Goal: Task Accomplishment & Management: Manage account settings

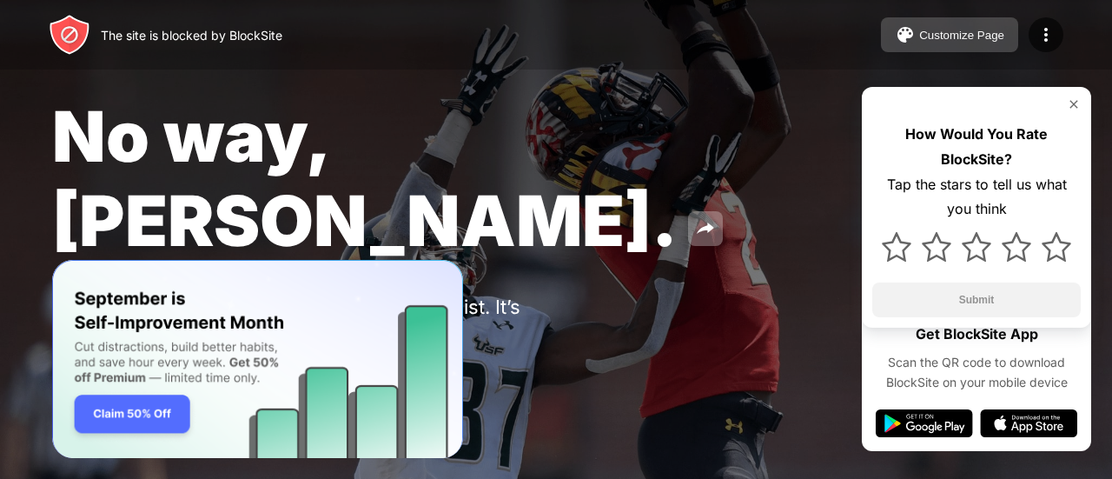
click at [971, 37] on div "Customize Page" at bounding box center [961, 35] width 85 height 13
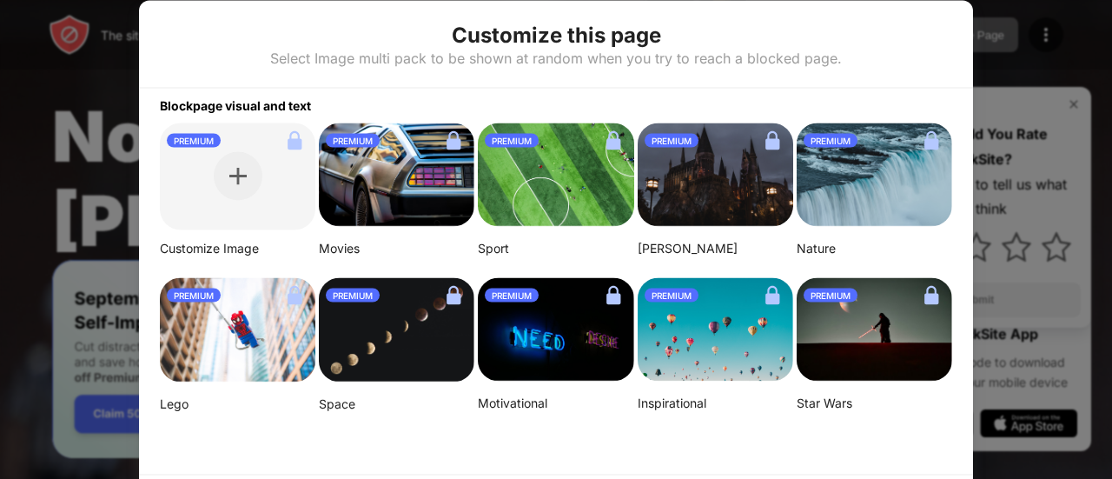
click at [64, 154] on div at bounding box center [556, 239] width 1112 height 479
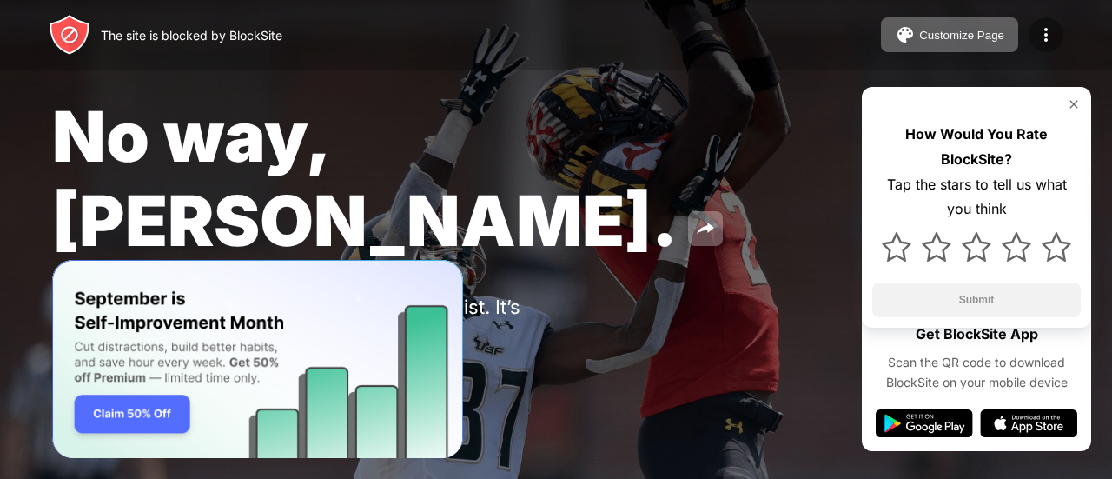
click at [1053, 37] on img at bounding box center [1046, 34] width 21 height 21
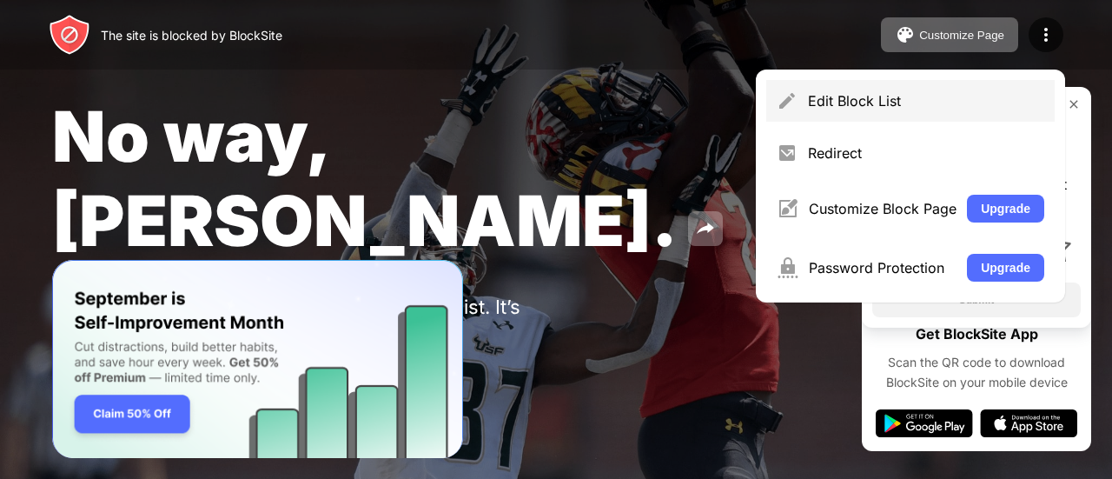
click at [886, 99] on div "Edit Block List" at bounding box center [926, 100] width 236 height 17
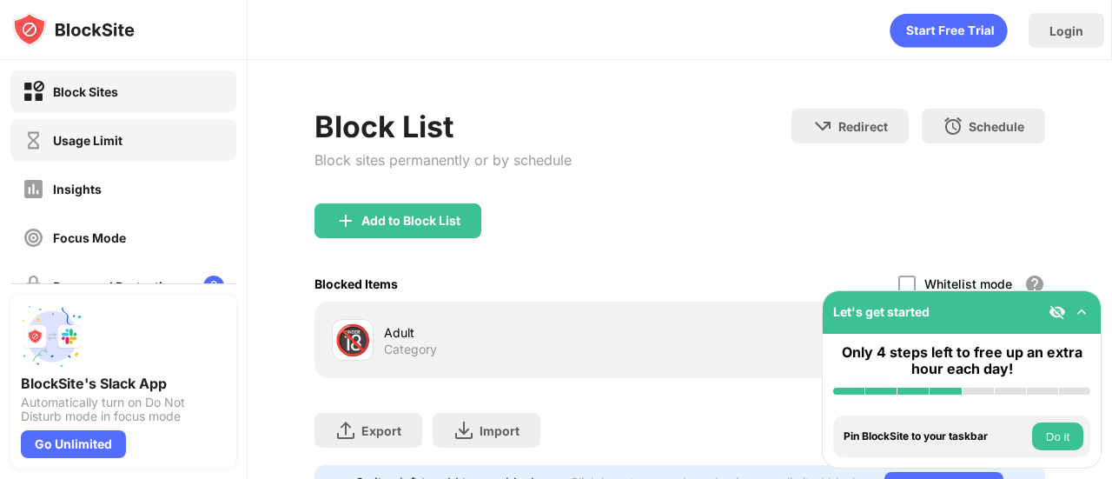
click at [116, 143] on div "Usage Limit" at bounding box center [88, 140] width 70 height 15
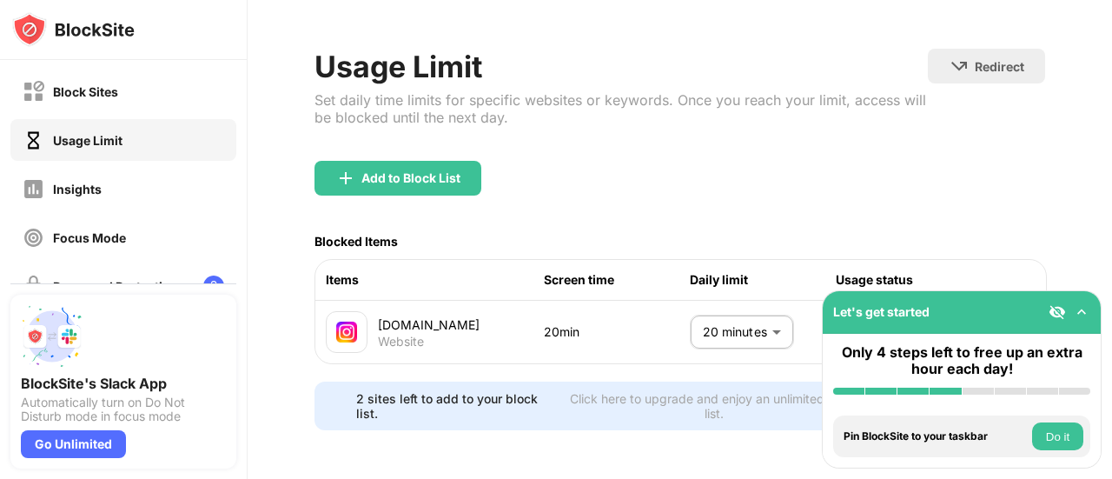
scroll to position [77, 0]
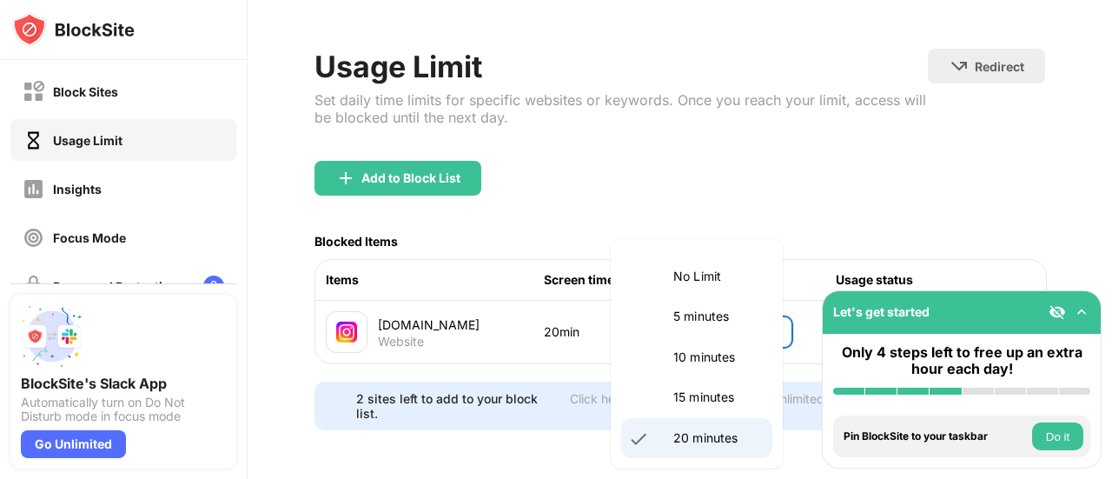
click at [722, 331] on body "Block Sites Usage Limit Insights Focus Mode Password Protection Custom Block Pa…" at bounding box center [556, 239] width 1112 height 479
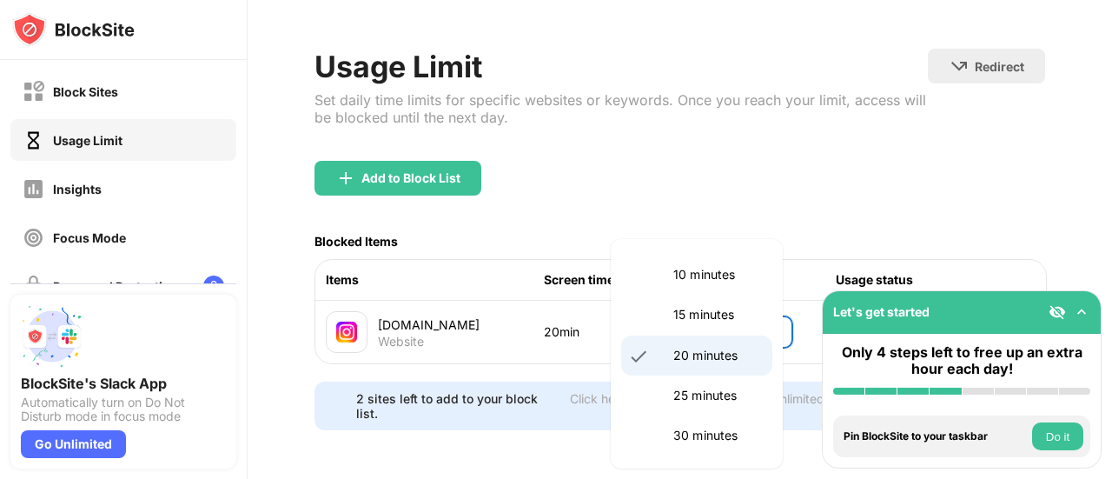
scroll to position [83, 0]
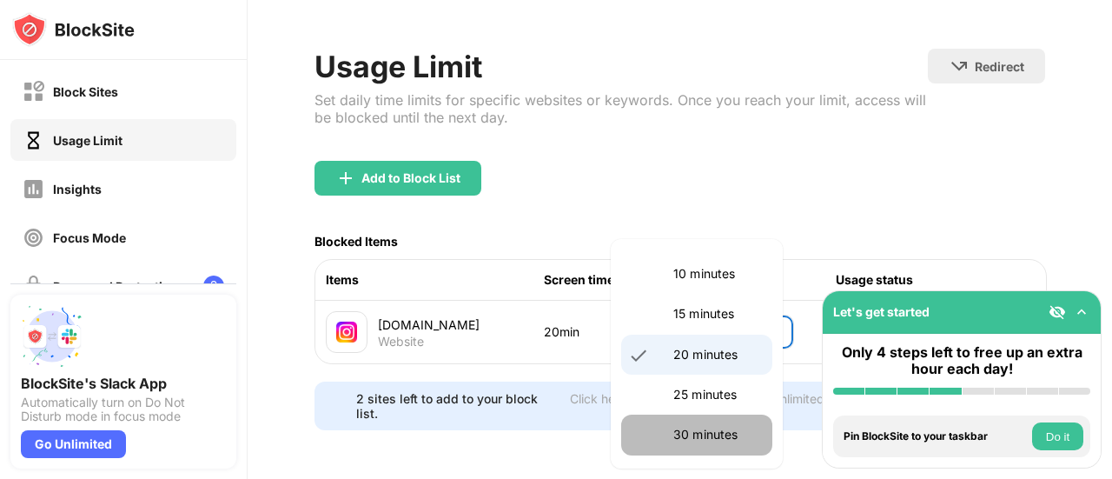
click at [700, 426] on p "30 minutes" at bounding box center [718, 434] width 89 height 19
type input "**"
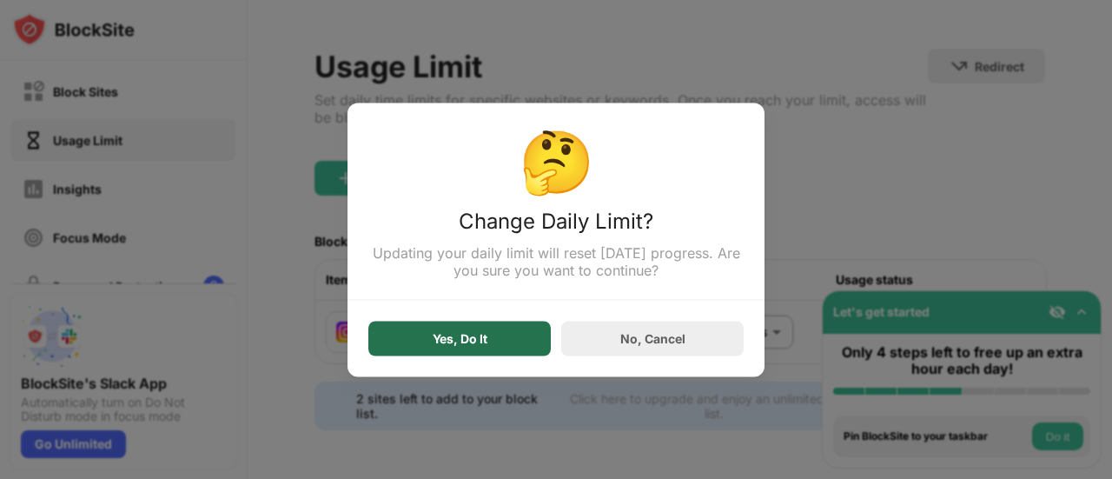
click at [514, 339] on div "Yes, Do It" at bounding box center [459, 338] width 183 height 35
